Goal: Transaction & Acquisition: Purchase product/service

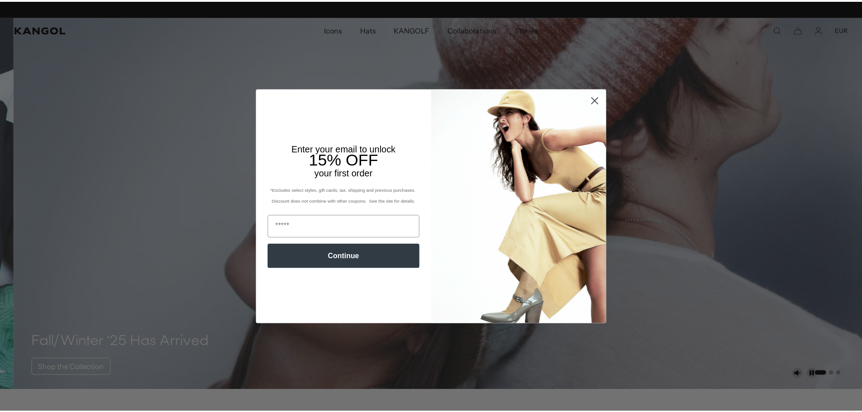
scroll to position [0, 187]
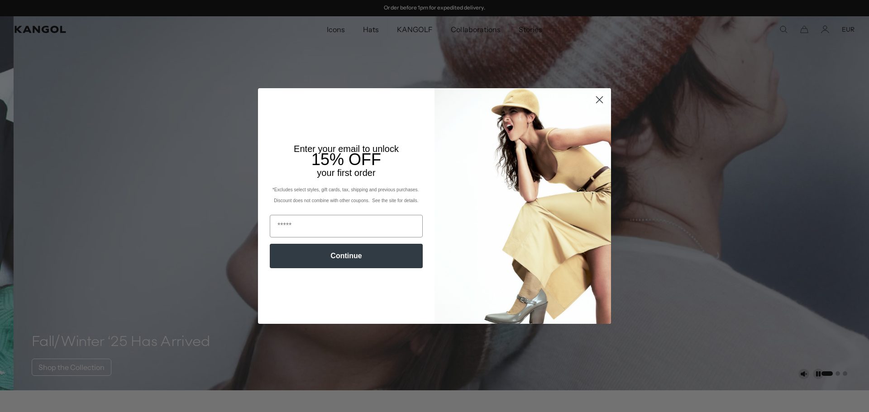
click at [597, 100] on icon "Close dialog" at bounding box center [600, 100] width 6 height 6
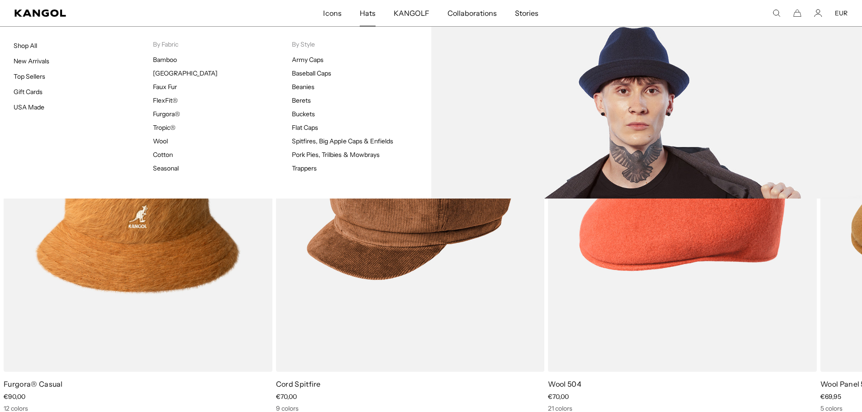
scroll to position [0, 0]
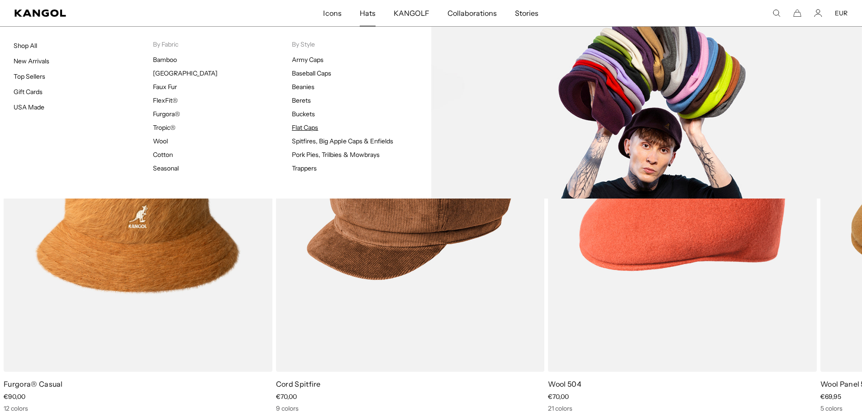
click at [307, 129] on link "Flat Caps" at bounding box center [305, 128] width 26 height 8
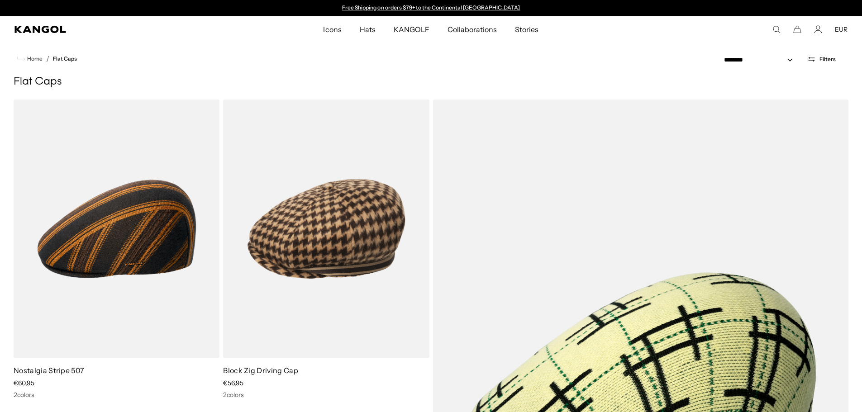
click at [825, 60] on span "Filters" at bounding box center [828, 59] width 16 height 6
